Goal: Task Accomplishment & Management: Complete application form

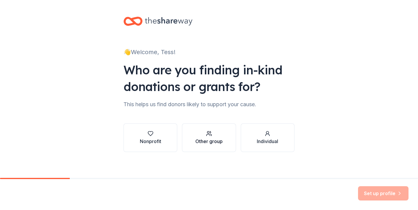
click at [200, 141] on div "Other group" at bounding box center [209, 141] width 27 height 7
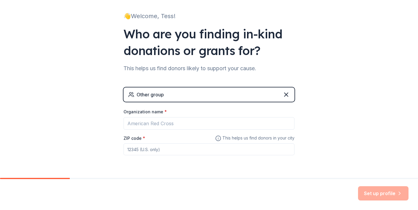
scroll to position [54, 0]
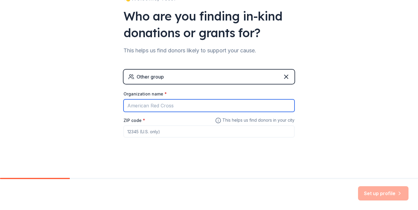
click at [174, 106] on input "Organization name *" at bounding box center [209, 105] width 171 height 12
type input "Santa Monica Basketball League LLC"
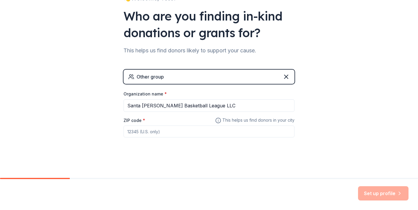
click at [184, 125] on input "ZIP code *" at bounding box center [209, 131] width 171 height 12
type input "90254"
click at [281, 155] on div "👋 Welcome, Tess! Who are you finding in-kind donations or grants for? This help…" at bounding box center [209, 61] width 190 height 231
click at [385, 191] on button "Set up profile" at bounding box center [383, 193] width 51 height 14
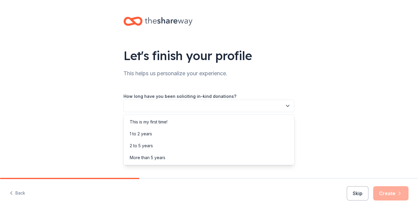
click at [253, 106] on button "button" at bounding box center [209, 106] width 171 height 12
click at [245, 119] on div "This is my first time!" at bounding box center [209, 122] width 168 height 12
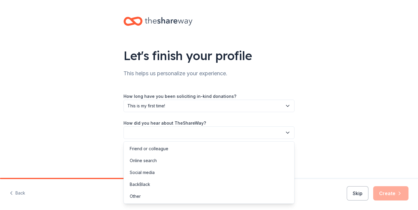
click at [248, 134] on button "button" at bounding box center [209, 132] width 171 height 12
click at [244, 158] on div "Online search" at bounding box center [209, 161] width 168 height 12
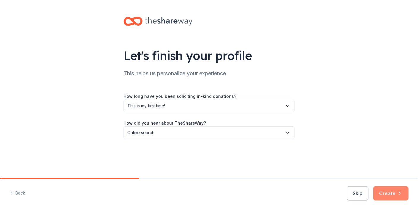
click at [377, 188] on button "Create" at bounding box center [391, 193] width 35 height 14
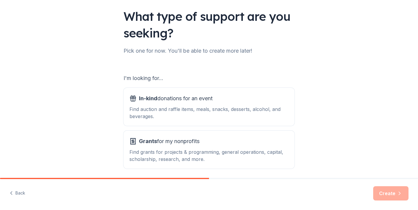
scroll to position [62, 0]
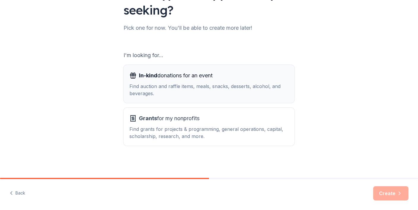
click at [289, 98] on button "In-kind donations for an event Find auction and raffle items, meals, snacks, de…" at bounding box center [209, 84] width 171 height 38
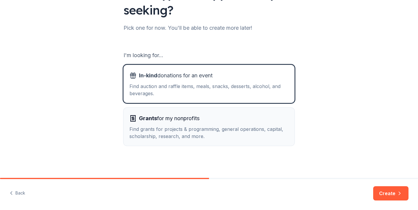
click at [289, 128] on button "Grants for my nonprofits Find grants for projects & programming, general operat…" at bounding box center [209, 127] width 171 height 38
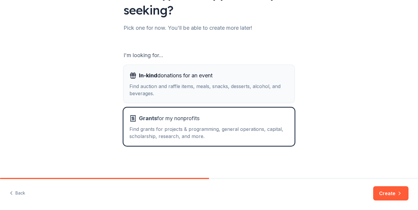
click at [278, 94] on div "Find auction and raffle items, meals, snacks, desserts, alcohol, and beverages." at bounding box center [209, 90] width 159 height 14
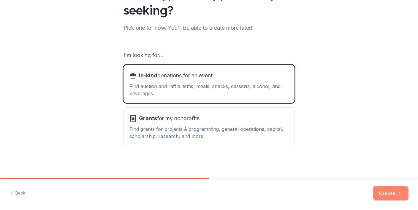
click at [387, 195] on button "Create" at bounding box center [391, 193] width 35 height 14
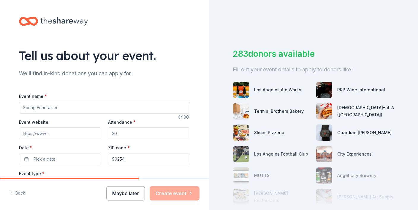
click at [117, 196] on button "Maybe later" at bounding box center [125, 193] width 39 height 14
click at [132, 194] on button "Maybe later" at bounding box center [125, 193] width 39 height 14
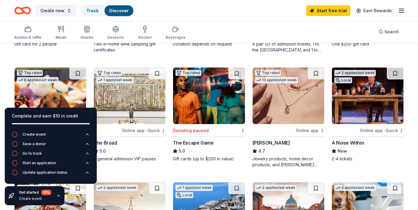
scroll to position [141, 0]
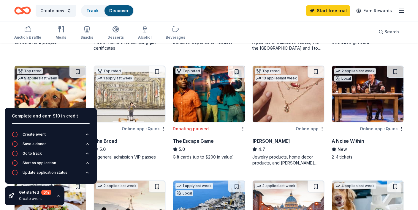
click at [58, 197] on icon "button" at bounding box center [58, 195] width 5 height 5
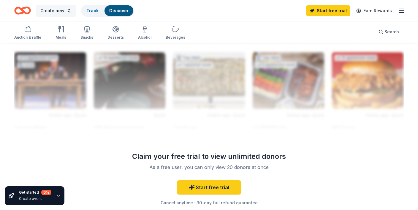
scroll to position [513, 0]
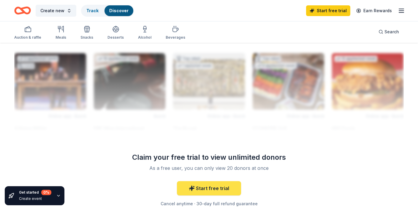
click at [193, 189] on icon at bounding box center [192, 188] width 6 height 6
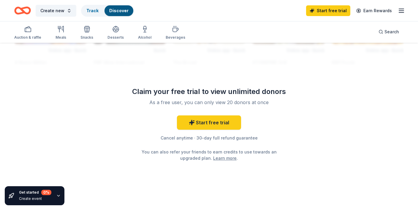
scroll to position [579, 0]
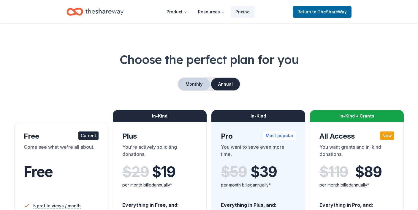
click at [201, 78] on button "Monthly" at bounding box center [194, 84] width 32 height 12
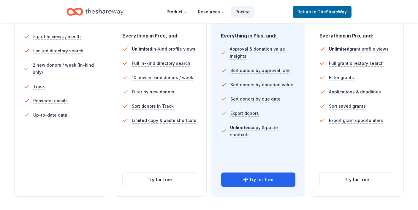
scroll to position [176, 0]
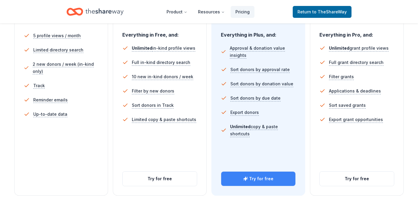
click at [233, 177] on button "Try for free" at bounding box center [258, 178] width 74 height 14
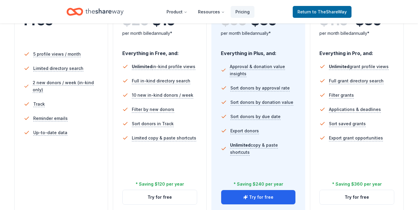
scroll to position [180, 0]
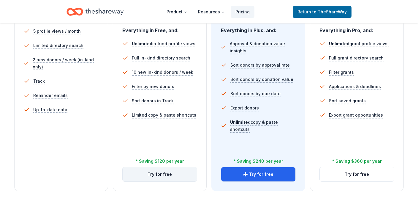
click at [162, 171] on button "Try for free" at bounding box center [160, 174] width 74 height 14
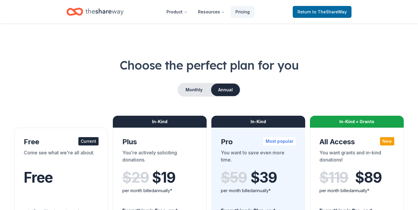
scroll to position [180, 0]
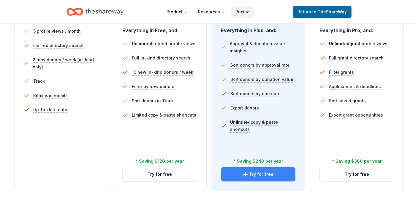
click at [244, 174] on button "Try for free" at bounding box center [258, 174] width 74 height 14
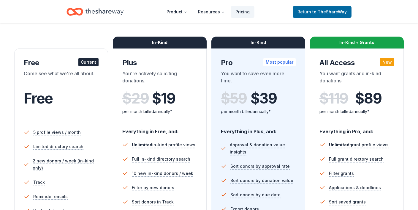
scroll to position [10, 0]
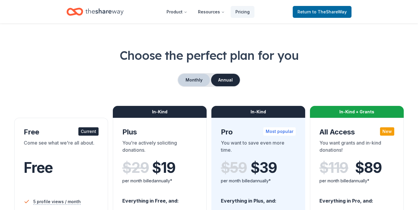
click at [191, 80] on button "Monthly" at bounding box center [194, 80] width 32 height 12
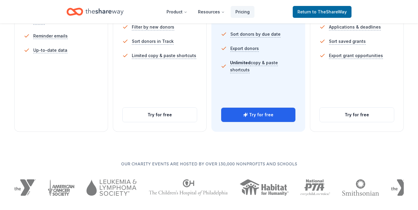
scroll to position [248, 0]
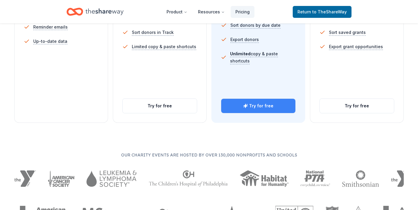
click at [253, 112] on button "Try for free" at bounding box center [258, 106] width 74 height 14
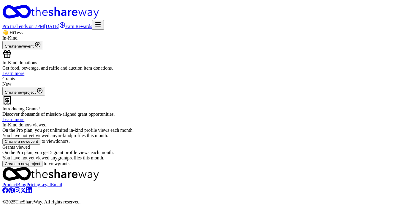
click at [56, 11] on icon "Home" at bounding box center [65, 13] width 68 height 12
click at [43, 10] on icon "Home" at bounding box center [65, 13] width 68 height 12
click at [24, 76] on link "Learn more" at bounding box center [13, 73] width 22 height 5
click at [396, 20] on div "Pro trial ends on 7PM, 8/24 Earn Rewards" at bounding box center [209, 25] width 414 height 10
click at [100, 24] on line "button" at bounding box center [98, 24] width 5 height 0
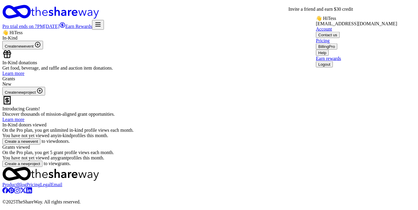
click at [92, 24] on link "Earn Rewards" at bounding box center [75, 26] width 33 height 5
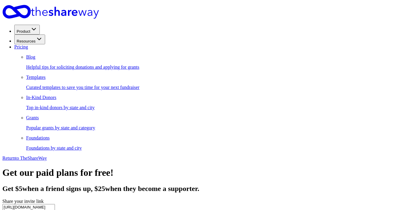
click at [86, 167] on div "Get our paid plans for free! Get $ 5 when a friend signs up, $ 25 when they bec…" at bounding box center [209, 204] width 414 height 74
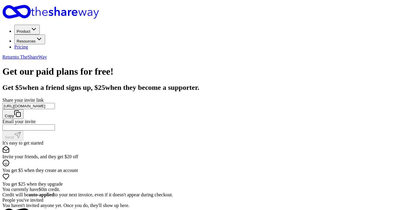
click at [47, 54] on span "Return to TheShareWay" at bounding box center [24, 56] width 45 height 5
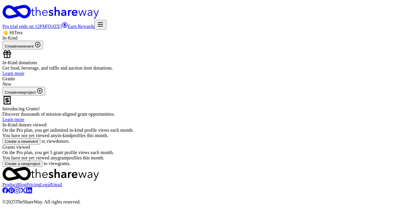
click at [43, 49] on button "Create new event" at bounding box center [22, 45] width 41 height 9
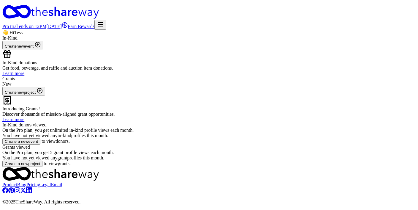
scroll to position [0, 0]
click at [103, 26] on line "button" at bounding box center [100, 26] width 5 height 0
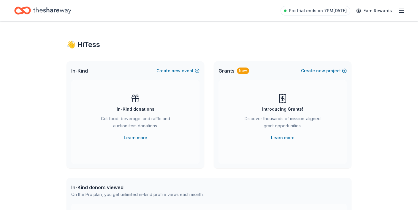
scroll to position [1, 0]
click at [186, 69] on button "Create new event" at bounding box center [178, 70] width 43 height 7
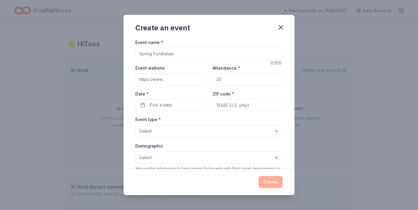
click at [173, 58] on input "Event name *" at bounding box center [209, 54] width 147 height 12
type input "Women's Basketball League in the South Bay - Season 10"
click at [164, 81] on input "Event website" at bounding box center [171, 79] width 70 height 12
type input "www.SantaMonicaWBB.com"
drag, startPoint x: 225, startPoint y: 81, endPoint x: 198, endPoint y: 81, distance: 27.0
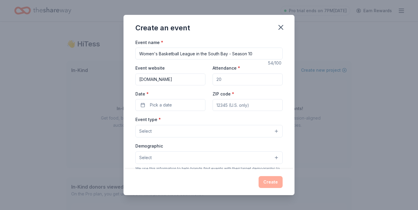
click at [198, 81] on div "Event website www.SantaMonicaWBB.com Attendance * Date * Pick a date ZIP code *" at bounding box center [209, 87] width 147 height 47
type input "120"
click at [195, 103] on button "Pick a date" at bounding box center [171, 105] width 70 height 12
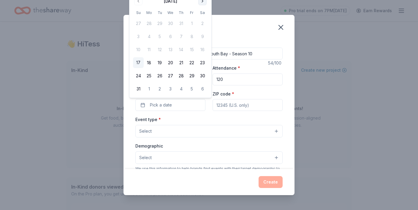
click at [202, 3] on button "Go to next month" at bounding box center [203, 1] width 8 height 8
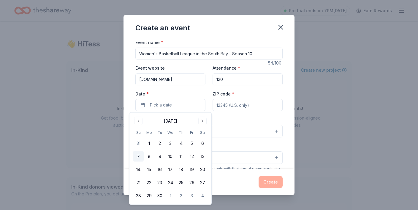
click at [139, 156] on button "7" at bounding box center [138, 156] width 11 height 11
click at [241, 113] on div "Event name * Women's Basketball League in the South Bay - Season 10 54 /100 Eve…" at bounding box center [209, 176] width 147 height 275
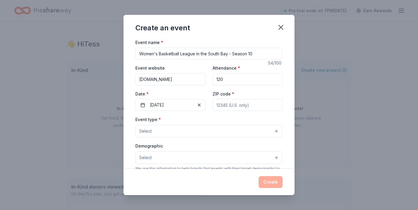
click at [233, 105] on input "ZIP code *" at bounding box center [248, 105] width 70 height 12
type input "90254"
click at [196, 117] on div "Event type * Select" at bounding box center [209, 127] width 147 height 22
click at [198, 136] on button "Select" at bounding box center [209, 131] width 147 height 12
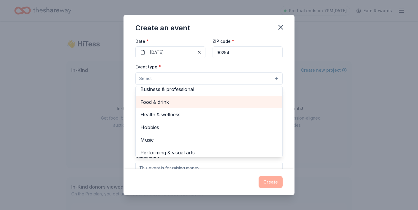
scroll to position [20, 0]
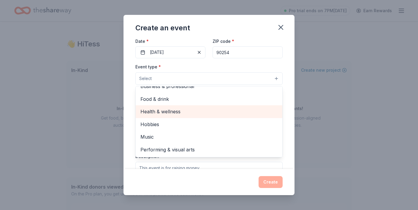
click at [182, 113] on span "Health & wellness" at bounding box center [209, 112] width 137 height 8
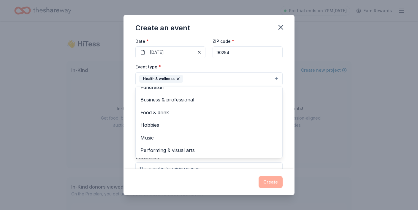
click at [129, 97] on div "Event name * Women's Basketball League in the South Bay - Season 10 54 /100 Eve…" at bounding box center [209, 104] width 171 height 130
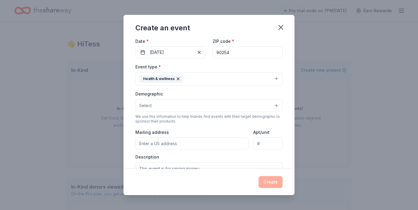
click at [160, 104] on button "Select" at bounding box center [209, 105] width 147 height 12
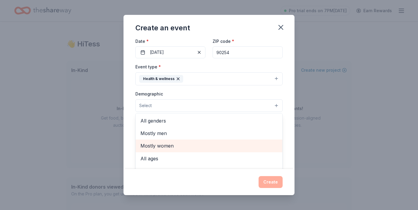
click at [174, 144] on span "Mostly women" at bounding box center [209, 146] width 137 height 8
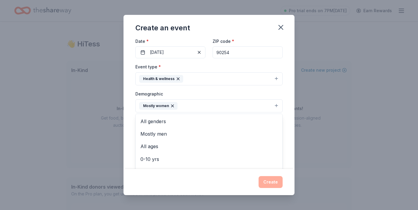
click at [127, 117] on div "Event name * Women's Basketball League in the South Bay - Season 10 54 /100 Eve…" at bounding box center [209, 104] width 171 height 130
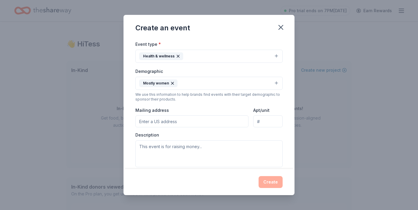
scroll to position [96, 0]
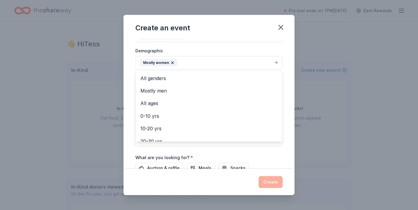
click at [174, 62] on icon "button" at bounding box center [172, 62] width 5 height 5
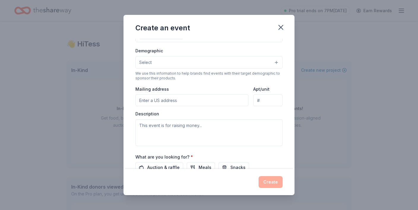
click at [174, 62] on button "Select" at bounding box center [209, 62] width 147 height 12
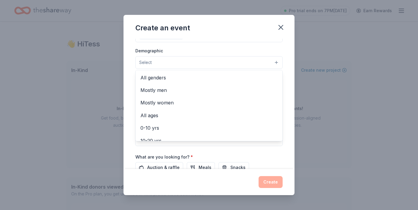
click at [173, 62] on button "Select" at bounding box center [209, 62] width 147 height 12
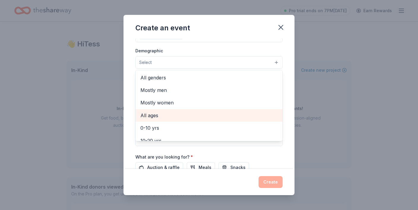
scroll to position [10, 0]
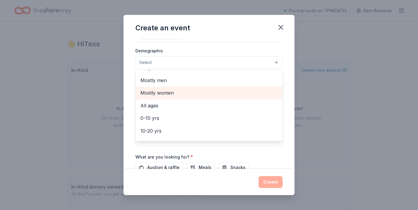
click at [173, 95] on span "Mostly women" at bounding box center [209, 93] width 137 height 8
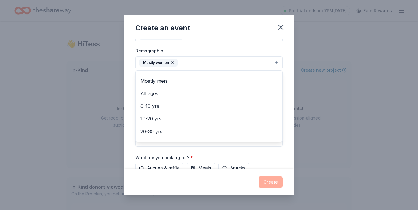
click at [122, 85] on div "Create an event Event name * Women's Basketball League in the South Bay - Seaso…" at bounding box center [209, 105] width 418 height 210
click at [202, 63] on button "Mostly women" at bounding box center [209, 62] width 147 height 13
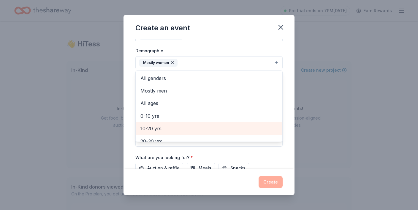
scroll to position [27, 0]
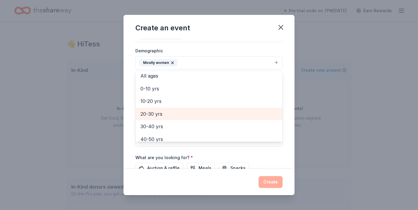
click at [190, 114] on span "20-30 yrs" at bounding box center [209, 114] width 137 height 8
click at [186, 115] on span "30-40 yrs" at bounding box center [209, 114] width 137 height 8
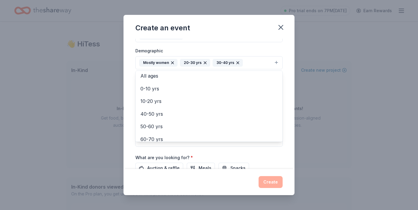
click at [133, 114] on div "Event name * Women's Basketball League in the South Bay - Season 10 54 /100 Eve…" at bounding box center [209, 104] width 171 height 130
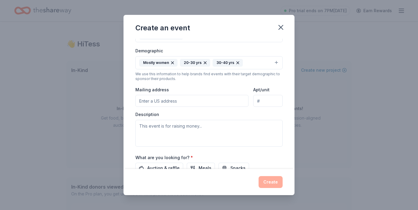
click at [152, 102] on input "Mailing address" at bounding box center [192, 101] width 113 height 12
click at [128, 92] on div "Event name * Women's Basketball League in the South Bay - Season 10 54 /100 Eve…" at bounding box center [209, 104] width 171 height 130
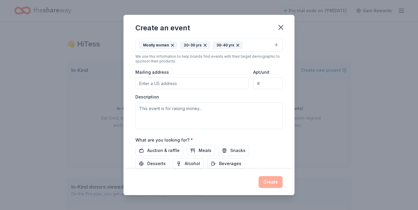
scroll to position [114, 0]
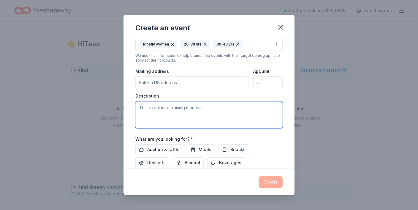
click at [147, 117] on textarea at bounding box center [209, 114] width 147 height 27
click at [141, 108] on textarea "We are one of the only women's basketball recreational leagues in Los Angeles." at bounding box center [209, 114] width 147 height 27
click at [162, 117] on textarea "We are one of the only women's basketball recreational leagues in Los Angeles." at bounding box center [209, 114] width 147 height 27
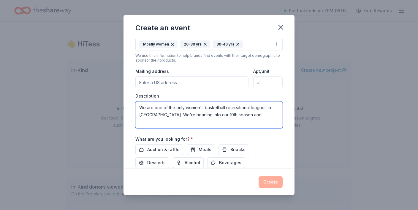
click at [140, 106] on textarea "We are one of the only women's basketball recreational leagues in Los Angeles. …" at bounding box center [209, 114] width 147 height 27
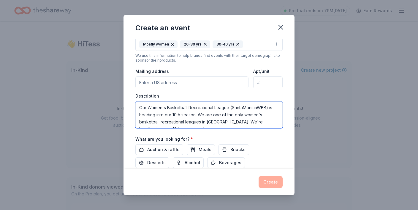
scroll to position [7, 0]
drag, startPoint x: 184, startPoint y: 115, endPoint x: 167, endPoint y: 115, distance: 17.2
click at [167, 115] on textarea "Our Women's Basketball Recreational League (SantaMonicaWBB) is heading into our…" at bounding box center [209, 114] width 147 height 27
drag, startPoint x: 213, startPoint y: 115, endPoint x: 215, endPoint y: 122, distance: 6.8
click at [215, 122] on textarea "Our Women's Basketball Recreational League (SantaMonicaWBB) is heading into our…" at bounding box center [209, 114] width 147 height 27
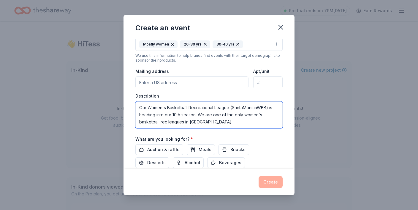
scroll to position [0, 0]
drag, startPoint x: 219, startPoint y: 121, endPoint x: 135, endPoint y: 100, distance: 86.8
click at [135, 100] on div "Event name * Women's Basketball League in the South Bay - Season 10 54 /100 Eve…" at bounding box center [209, 104] width 171 height 130
paste textarea "Welcome to the Santa Monica Basketball League! 🏀 We're on a mission to provide …"
drag, startPoint x: 146, startPoint y: 108, endPoint x: 170, endPoint y: 108, distance: 24.1
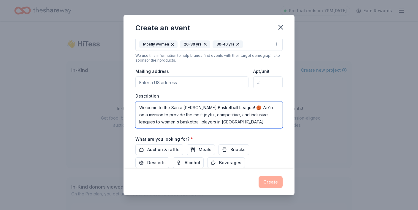
click at [170, 108] on textarea "Welcome to the Santa Monica Basketball League! 🏀 We're on a mission to provide …" at bounding box center [209, 114] width 147 height 27
click at [232, 108] on textarea "We are the Santa Monica Basketball League! 🏀 We're on a mission to provide the …" at bounding box center [209, 114] width 147 height 27
click at [235, 107] on textarea "We are the Santa Monica Basketball League! 🏀 We currently play in the South Bay…" at bounding box center [209, 114] width 147 height 27
click at [196, 117] on textarea "We are the Santa Monica Basketball League! 🏀 (We currently play in the South Ba…" at bounding box center [209, 114] width 147 height 27
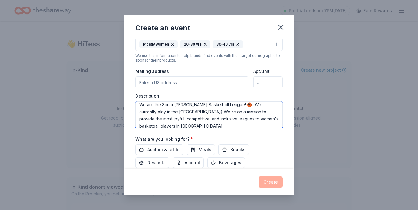
scroll to position [2, 0]
drag, startPoint x: 176, startPoint y: 113, endPoint x: 202, endPoint y: 113, distance: 25.9
click at [202, 113] on textarea "We are the Santa Monica Basketball League! 🏀 (We currently play in the South Ba…" at bounding box center [209, 114] width 147 height 27
drag, startPoint x: 212, startPoint y: 113, endPoint x: 174, endPoint y: 114, distance: 37.8
click at [174, 114] on textarea "We are the Santa Monica Basketball League! 🏀 (We currently play in the South Ba…" at bounding box center [209, 114] width 147 height 27
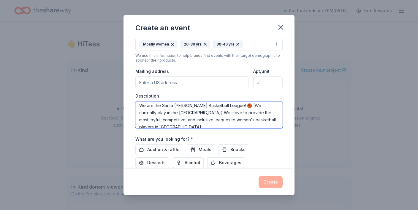
scroll to position [13, 0]
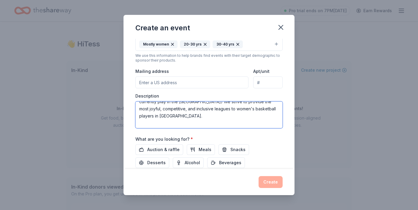
click at [139, 123] on textarea "We are the Santa Monica Basketball League! 🏀 (We currently play in the South Ba…" at bounding box center [209, 114] width 147 height 27
click at [249, 116] on textarea "We are the Santa Monica Basketball League! 🏀 (We currently play in the South Ba…" at bounding box center [209, 114] width 147 height 27
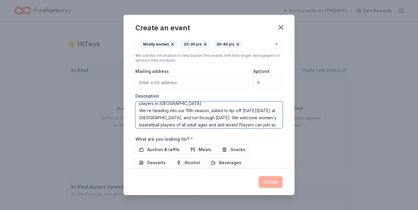
scroll to position [26, 0]
click at [171, 116] on textarea "We are the Santa Monica Basketball League! 🏀 (We currently play in the South Ba…" at bounding box center [209, 114] width 147 height 27
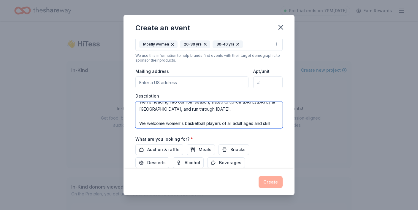
scroll to position [33, 0]
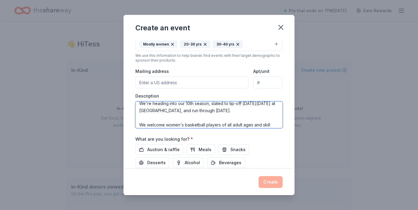
click at [185, 111] on textarea "We are the Santa Monica Basketball League! 🏀 (We currently play in the South Ba…" at bounding box center [209, 114] width 147 height 27
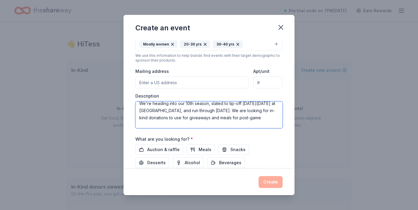
click at [170, 119] on textarea "We are the Santa Monica Basketball League! 🏀 (We currently play in the South Ba…" at bounding box center [209, 114] width 147 height 27
drag, startPoint x: 223, startPoint y: 118, endPoint x: 202, endPoint y: 118, distance: 21.1
click at [202, 118] on textarea "We are the Santa Monica Basketball League! 🏀 (We currently play in the South Ba…" at bounding box center [209, 114] width 147 height 27
click at [193, 118] on textarea "We are the Santa Monica Basketball League! 🏀 (We currently play in the South Ba…" at bounding box center [209, 114] width 147 height 27
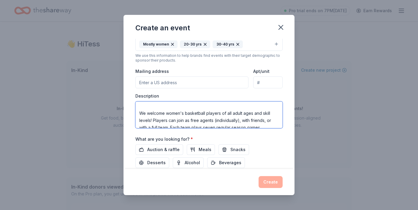
scroll to position [57, 0]
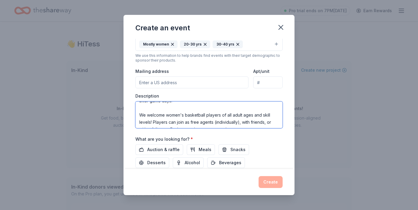
click at [140, 108] on textarea "We are the Santa Monica Basketball League! 🏀 (We currently play in the South Ba…" at bounding box center [209, 114] width 147 height 27
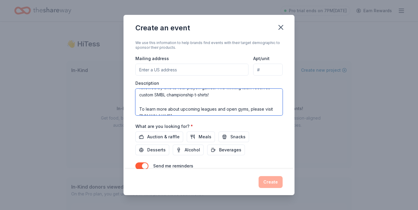
scroll to position [128, 0]
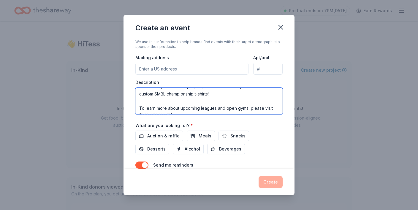
click at [197, 107] on textarea "We are the Santa Monica Basketball League! 🏀 (We currently play in the South Ba…" at bounding box center [209, 101] width 147 height 27
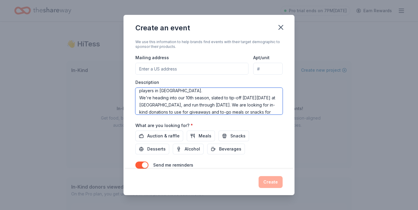
scroll to position [0, 0]
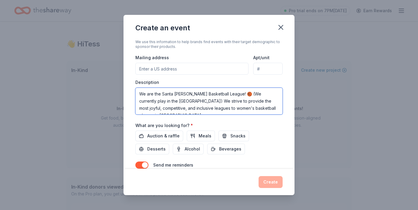
drag, startPoint x: 179, startPoint y: 112, endPoint x: 130, endPoint y: 64, distance: 68.3
click at [130, 64] on div "Event name * Women's Basketball League in the South Bay - Season 10 54 /100 Eve…" at bounding box center [209, 104] width 171 height 130
type textarea "We are the Santa Monica Basketball League! 🏀 (We currently play in the South Ba…"
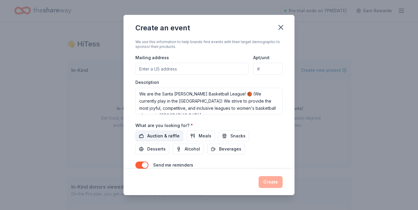
click at [167, 134] on span "Auction & raffle" at bounding box center [163, 135] width 32 height 7
click at [206, 137] on span "Meals" at bounding box center [205, 135] width 13 height 7
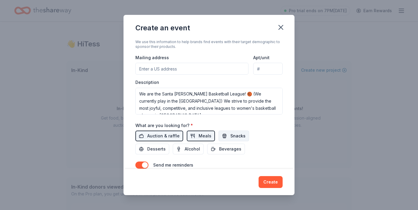
click at [220, 136] on button "Snacks" at bounding box center [234, 135] width 31 height 11
click at [169, 144] on button "Desserts" at bounding box center [153, 149] width 34 height 11
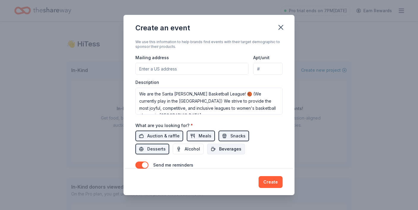
click at [219, 148] on span "Beverages" at bounding box center [230, 148] width 22 height 7
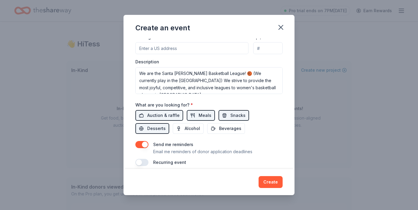
scroll to position [155, 0]
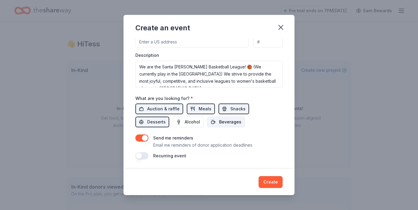
click at [219, 123] on span "Beverages" at bounding box center [230, 121] width 22 height 7
click at [143, 158] on button "button" at bounding box center [142, 155] width 13 height 7
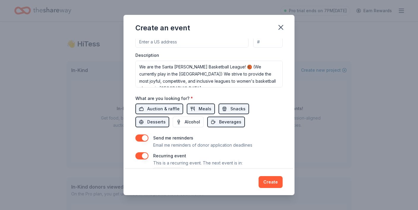
scroll to position [176, 0]
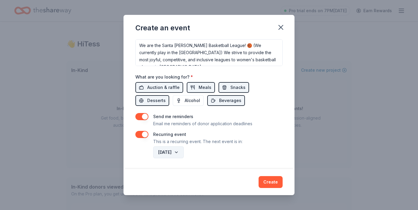
click at [182, 155] on button "September 2026" at bounding box center [168, 152] width 31 height 12
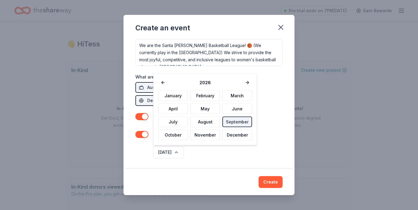
click at [163, 78] on div "2026 January February March April May June July August September October Novemb…" at bounding box center [205, 109] width 104 height 72
click at [163, 81] on button at bounding box center [163, 82] width 10 height 8
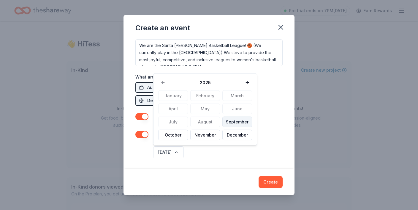
click at [225, 120] on button "September" at bounding box center [238, 121] width 30 height 11
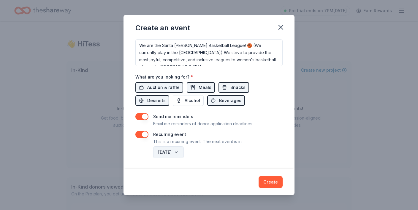
click at [184, 149] on button "September 2025" at bounding box center [168, 152] width 31 height 12
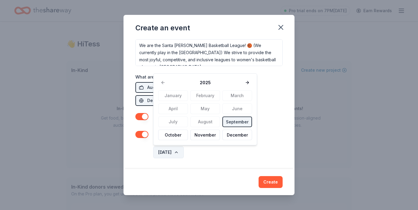
click at [184, 149] on button "September 2025" at bounding box center [168, 152] width 31 height 12
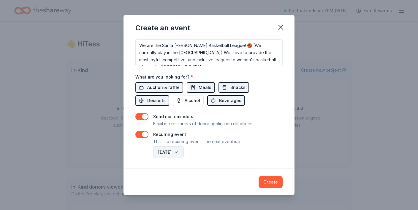
click at [184, 153] on button "September 2025" at bounding box center [168, 152] width 31 height 12
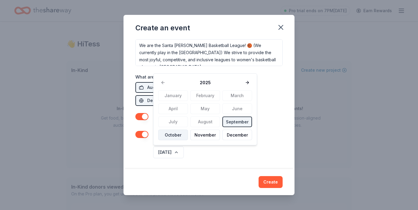
click at [179, 136] on button "October" at bounding box center [173, 135] width 30 height 11
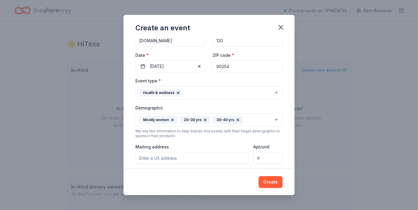
scroll to position [0, 0]
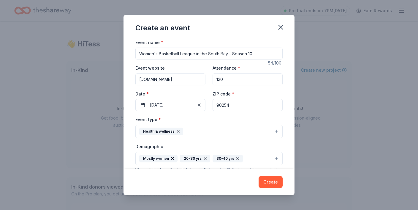
click at [230, 54] on input "Women's Basketball League in the South Bay - Season 10" at bounding box center [209, 54] width 147 height 12
drag, startPoint x: 253, startPoint y: 55, endPoint x: 276, endPoint y: 55, distance: 22.6
click at [276, 55] on input "Women's Basketball League in the South Bay, Celebrating Season 10" at bounding box center [209, 54] width 147 height 12
click at [179, 54] on input "Women's Basketball League in the South Bay, Celebrating 10th Season" at bounding box center [209, 54] width 147 height 12
click at [185, 54] on input "Women's Basketball Recreational League in the South Bay, Celebrating 10th Season" at bounding box center [209, 54] width 147 height 12
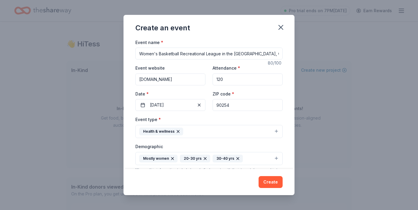
click at [185, 54] on input "Women's Basketball Recreational League in the South Bay, Celebrating 10th Season" at bounding box center [209, 54] width 147 height 12
click at [251, 53] on input "Women's Basketball Recreational League in the South Bay, Celebrating 10th Season" at bounding box center [209, 54] width 147 height 12
click at [255, 52] on input "Women's Basketball Recreational League in the South Bay, Celebrating 10th Season" at bounding box center [209, 54] width 147 height 12
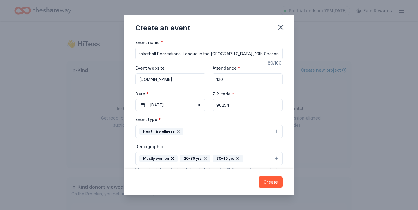
scroll to position [0, 1]
drag, startPoint x: 255, startPoint y: 52, endPoint x: 282, endPoint y: 53, distance: 27.0
click at [282, 53] on input "Women's Basketball Recreational League in the [GEOGRAPHIC_DATA], 10th Season" at bounding box center [209, 54] width 147 height 12
click at [257, 53] on input "Women's Basketball Recreational League in the [GEOGRAPHIC_DATA], 10th Season" at bounding box center [209, 54] width 147 height 12
click at [254, 53] on input "Women's Basketball Recreational League in the [GEOGRAPHIC_DATA], 10th Season" at bounding box center [209, 54] width 147 height 12
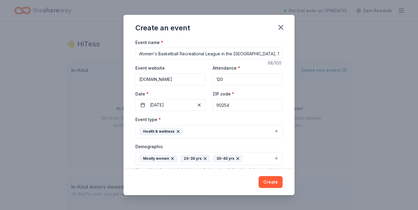
click at [253, 53] on input "Women's Basketball Recreational League in the [GEOGRAPHIC_DATA], 10th Season" at bounding box center [209, 54] width 147 height 12
type input "Women's Basketball Recreational League in the [GEOGRAPHIC_DATA], 10th Season"
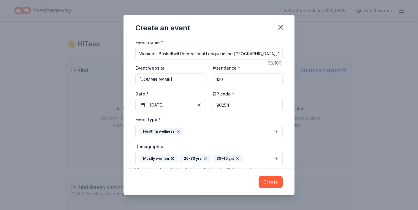
click at [248, 129] on button "Health & wellness" at bounding box center [209, 131] width 147 height 13
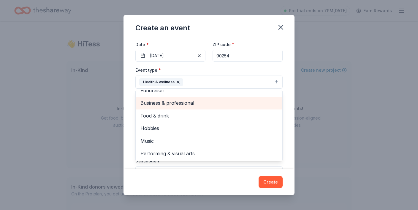
scroll to position [7, 0]
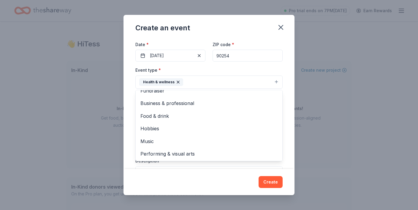
click at [288, 82] on div "Event name * Women's Basketball Recreational League in the South Bay, 10th Seas…" at bounding box center [209, 104] width 171 height 130
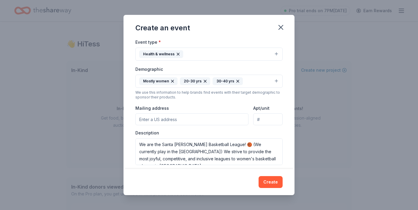
scroll to position [85, 0]
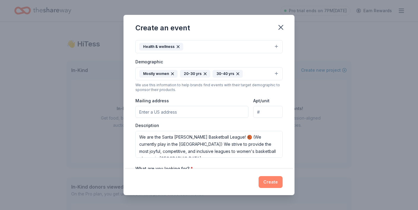
click at [267, 180] on button "Create" at bounding box center [271, 182] width 24 height 12
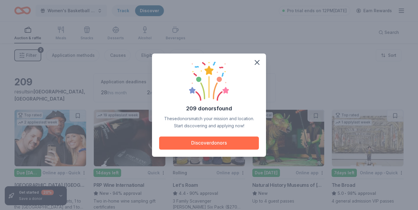
click at [200, 140] on button "Discover donors" at bounding box center [209, 142] width 100 height 13
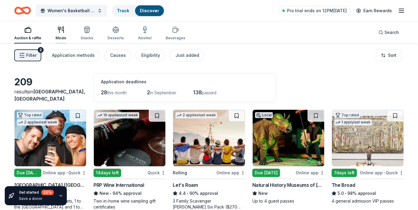
click at [62, 37] on div "Meals" at bounding box center [61, 38] width 11 height 5
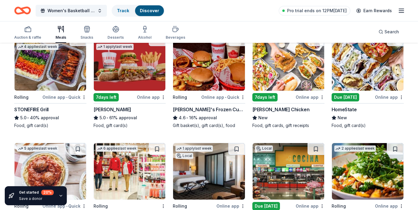
scroll to position [73, 0]
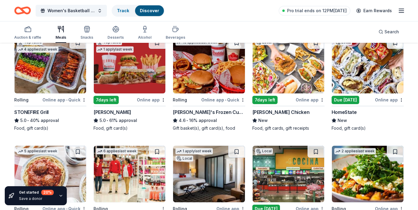
click at [63, 82] on img at bounding box center [51, 65] width 72 height 56
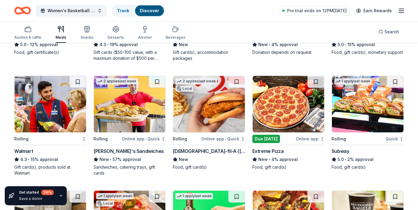
scroll to position [259, 0]
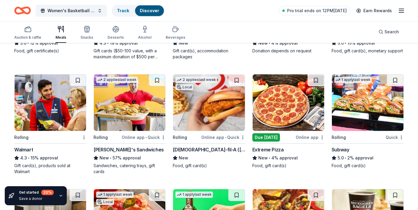
click at [116, 115] on img at bounding box center [130, 102] width 72 height 56
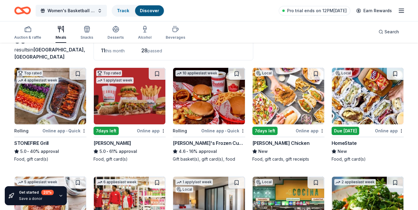
scroll to position [0, 0]
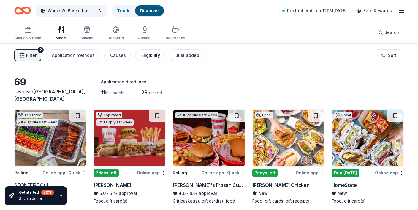
click at [146, 58] on div "Eligibility" at bounding box center [150, 55] width 19 height 7
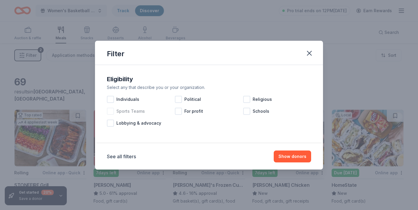
click at [129, 110] on span "Sports Teams" at bounding box center [130, 111] width 29 height 7
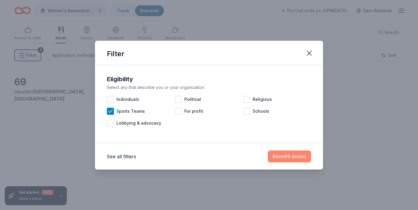
click at [290, 154] on button "Show 69 donors" at bounding box center [289, 156] width 43 height 12
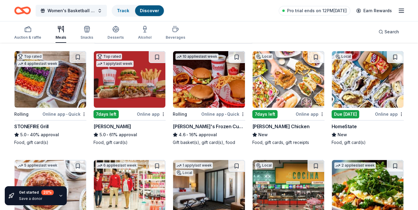
scroll to position [74, 0]
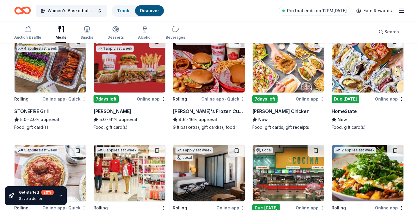
click at [357, 72] on img at bounding box center [368, 64] width 72 height 56
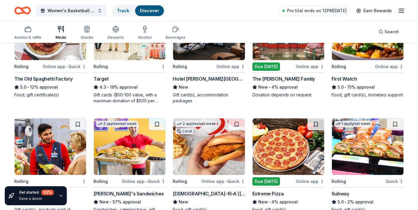
scroll to position [0, 0]
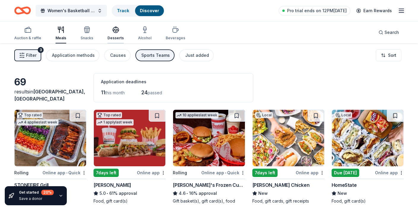
click at [116, 29] on icon "button" at bounding box center [116, 29] width 6 height 4
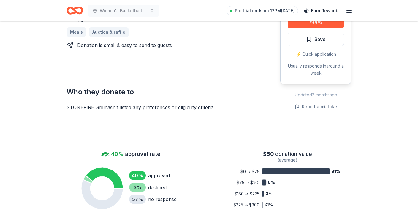
scroll to position [276, 0]
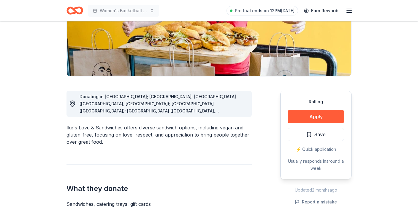
scroll to position [112, 0]
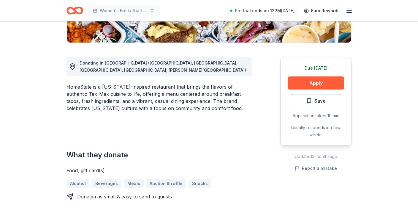
scroll to position [149, 0]
